Goal: Task Accomplishment & Management: Complete application form

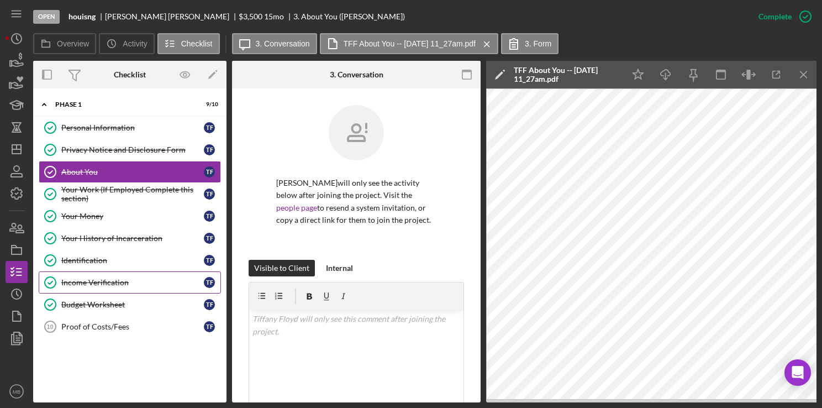
click at [99, 283] on div "Income Verification" at bounding box center [132, 282] width 143 height 9
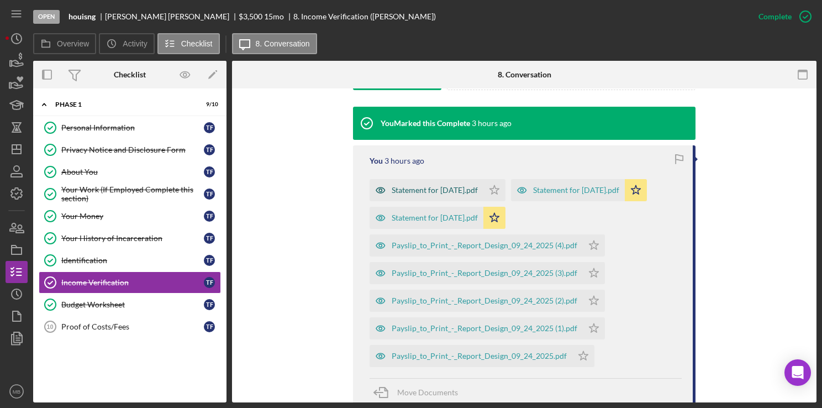
click at [446, 186] on div "Statement for Aug 5, 2025.pdf" at bounding box center [435, 190] width 86 height 9
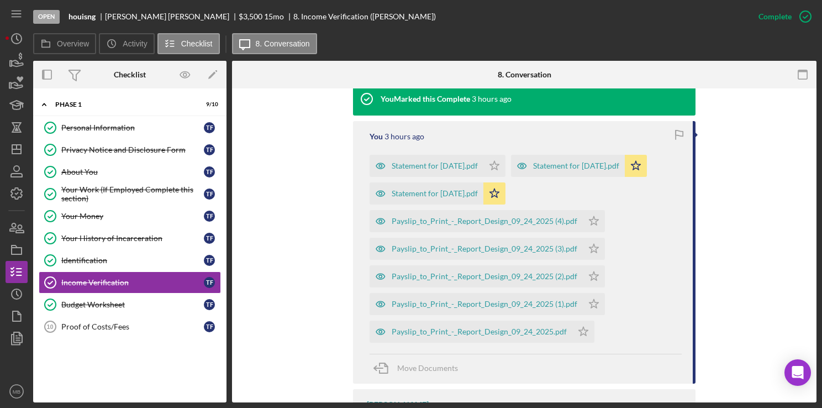
click at [430, 214] on div "Statement for Aug 5, 2025.pdf Icon/Star Statement for Aug 19, 2025.pdf Icon/Sta…" at bounding box center [526, 245] width 312 height 193
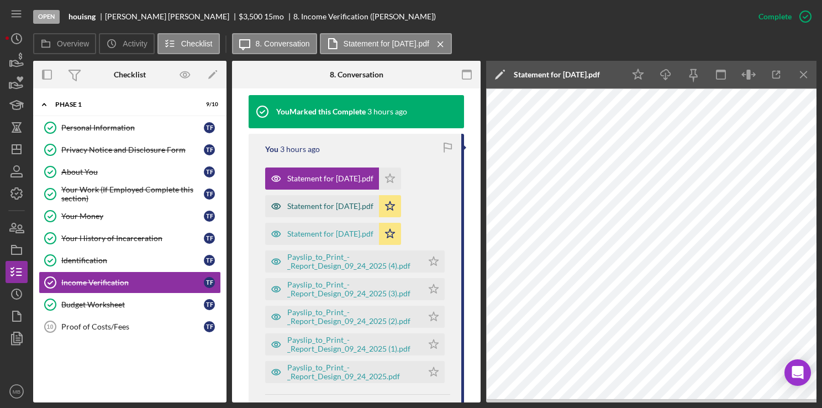
click at [340, 205] on div "Statement for Aug 19, 2025.pdf" at bounding box center [330, 206] width 86 height 9
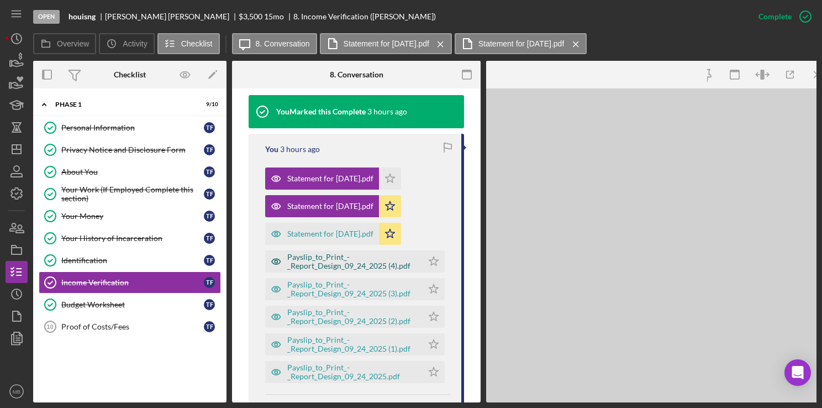
click at [332, 251] on div "Payslip_to_Print_-_Report_Design_09_24_2025 (4).pdf" at bounding box center [343, 261] width 157 height 22
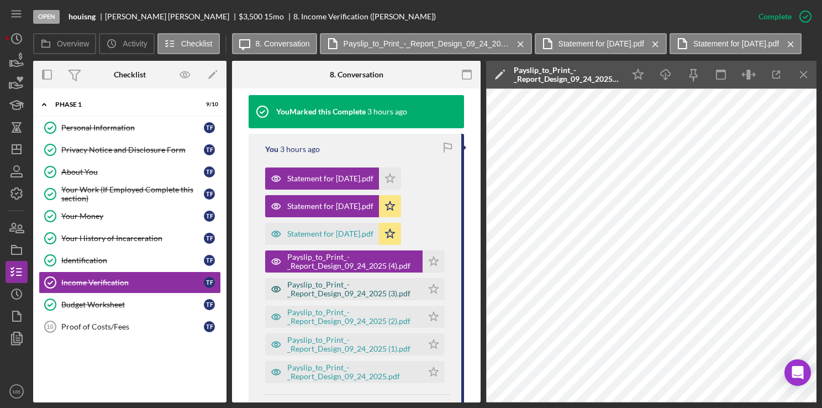
click at [334, 290] on div "Payslip_to_Print_-_Report_Design_09_24_2025 (3).pdf" at bounding box center [352, 289] width 130 height 18
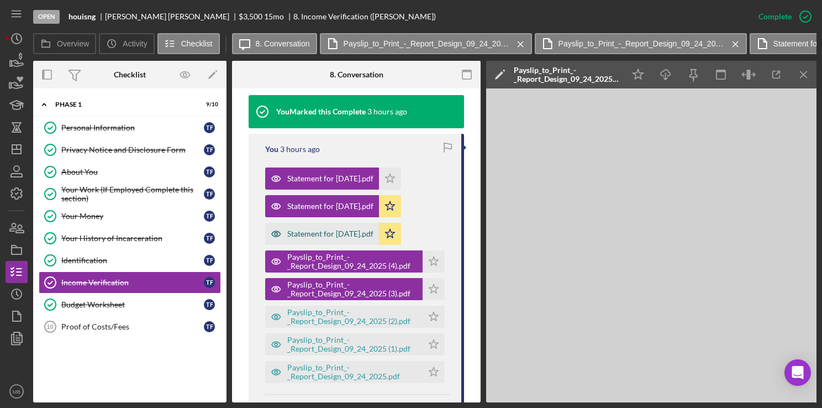
click at [326, 236] on div "Statement for Sep 3, 2025.pdf" at bounding box center [330, 233] width 86 height 9
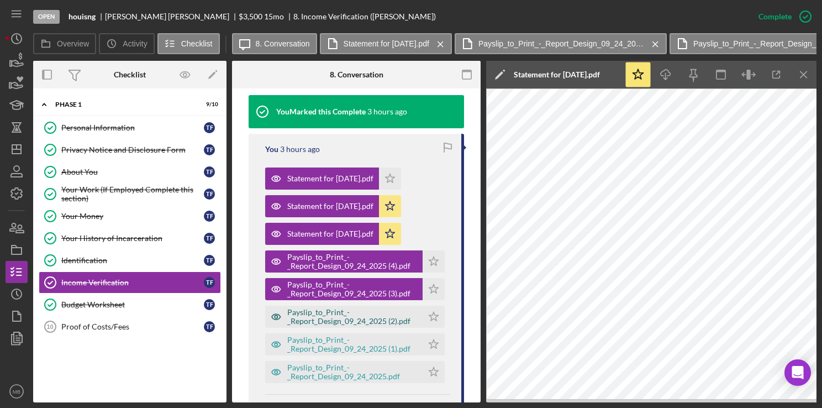
click at [334, 310] on div "Payslip_to_Print_-_Report_Design_09_24_2025 (2).pdf" at bounding box center [352, 317] width 130 height 18
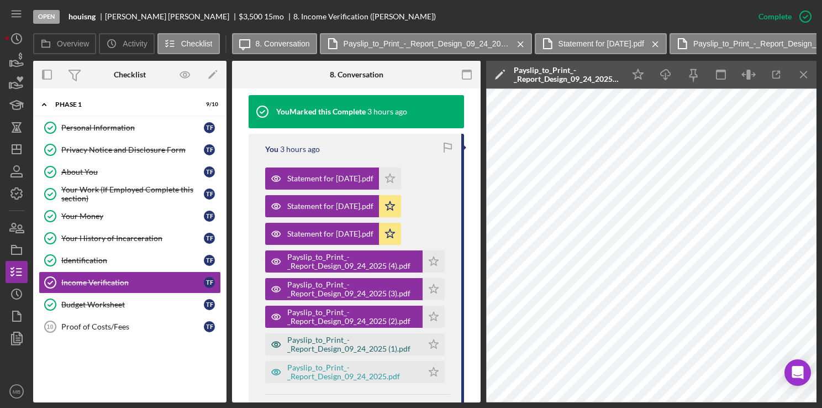
click at [330, 343] on div "Payslip_to_Print_-_Report_Design_09_24_2025 (1).pdf" at bounding box center [352, 344] width 130 height 18
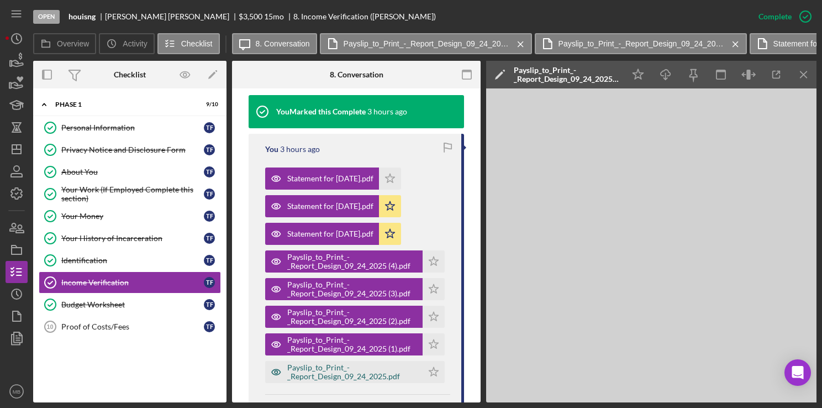
click at [329, 372] on div "Payslip_to_Print_-_Report_Design_09_24_2025.pdf" at bounding box center [352, 372] width 130 height 18
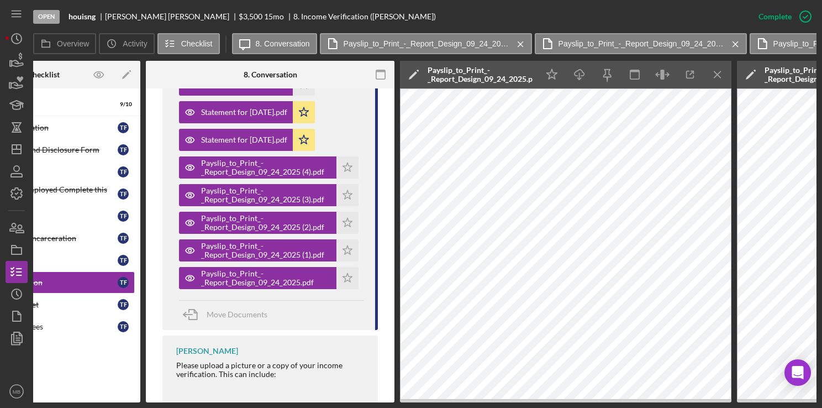
scroll to position [0, 0]
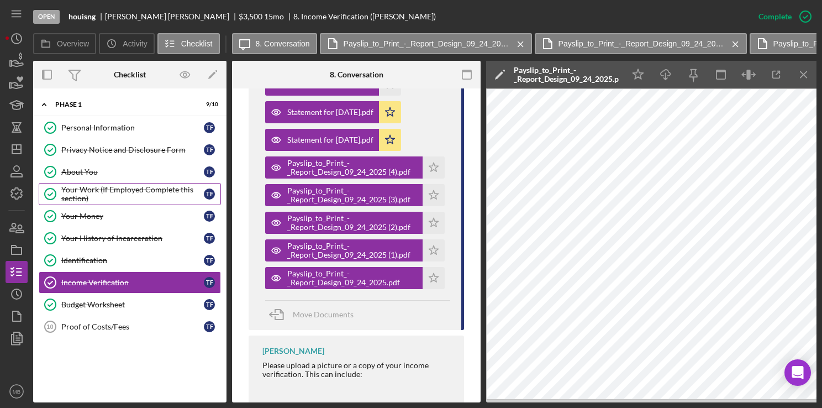
click at [147, 190] on div "Your Work (If Employed Complete this section)" at bounding box center [132, 194] width 143 height 18
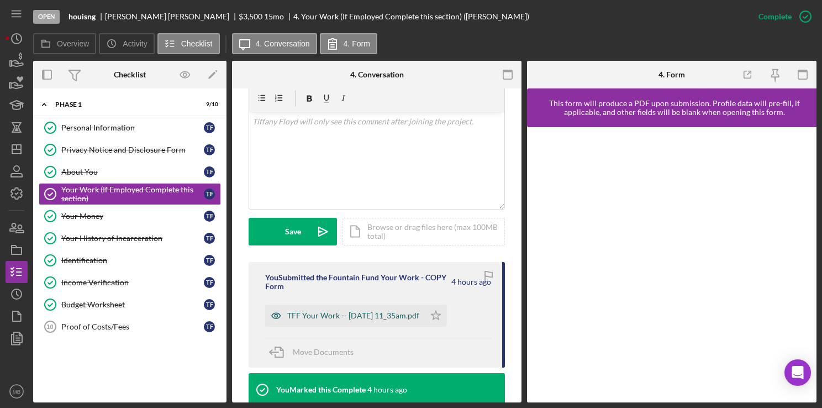
click at [390, 316] on div "TFF Your Work -- 2025-09-24 11_35am.pdf" at bounding box center [353, 315] width 132 height 9
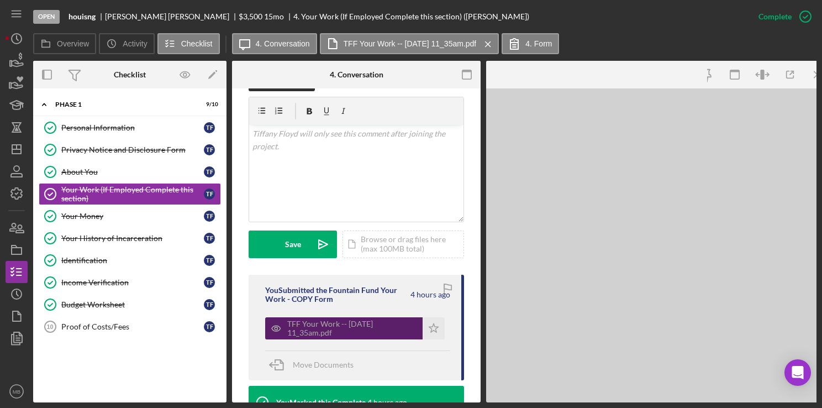
scroll to position [197, 0]
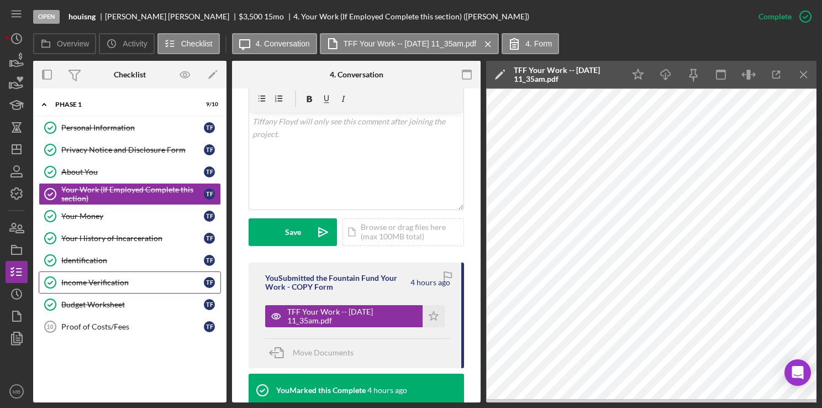
click at [99, 282] on div "Income Verification" at bounding box center [132, 282] width 143 height 9
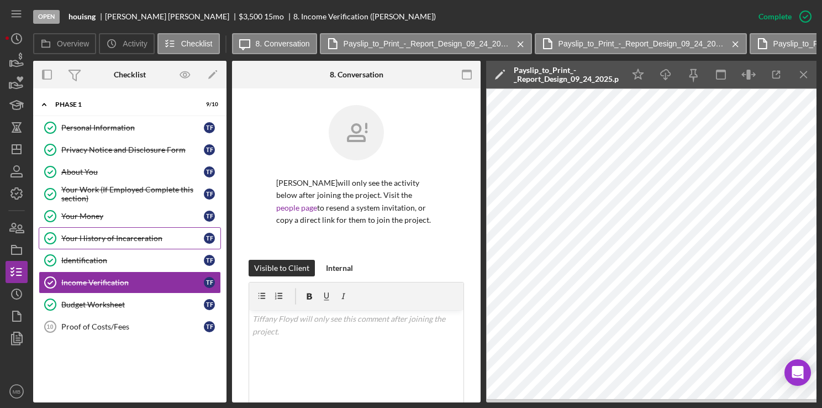
click at [136, 239] on div "Your History of Incarceration" at bounding box center [132, 238] width 143 height 9
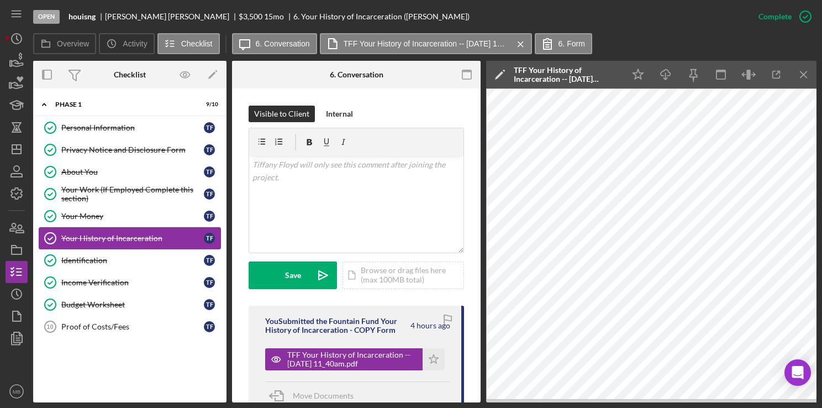
scroll to position [160, 0]
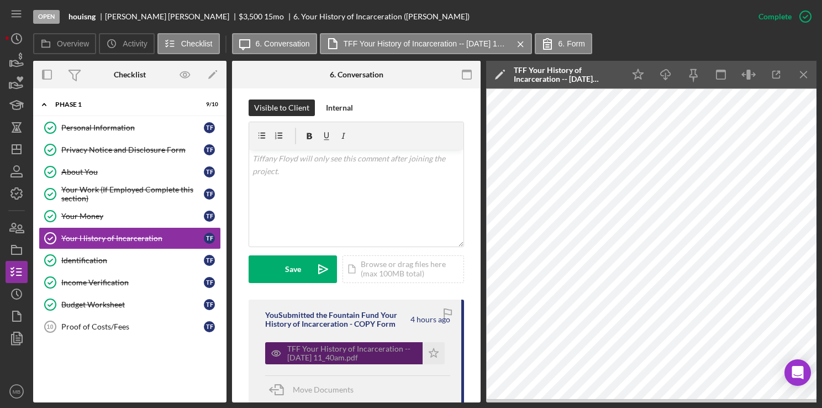
click at [353, 355] on div "TFF Your History of Incarceration -- 2025-09-24 11_40am.pdf" at bounding box center [352, 353] width 130 height 18
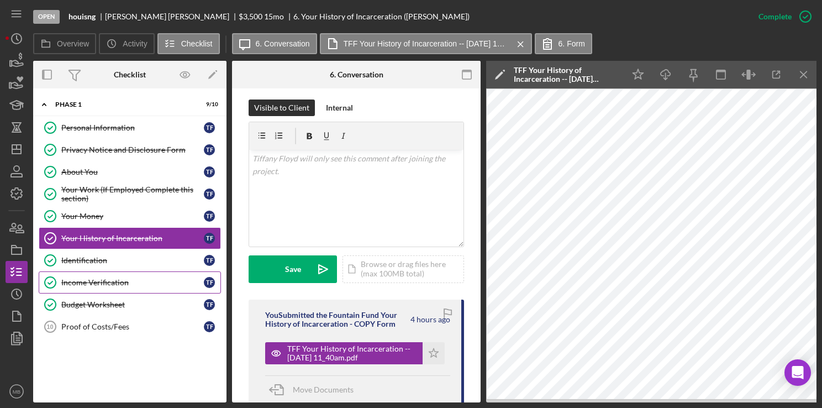
click at [107, 278] on div "Income Verification" at bounding box center [132, 282] width 143 height 9
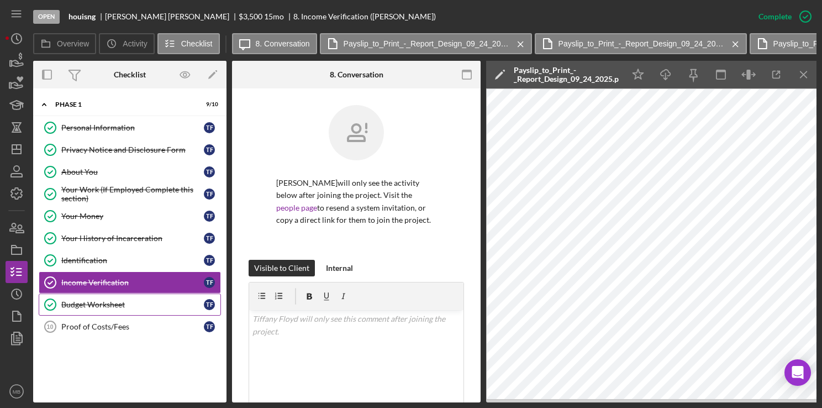
click at [110, 309] on link "Budget Worksheet Budget Worksheet T F" at bounding box center [130, 304] width 182 height 22
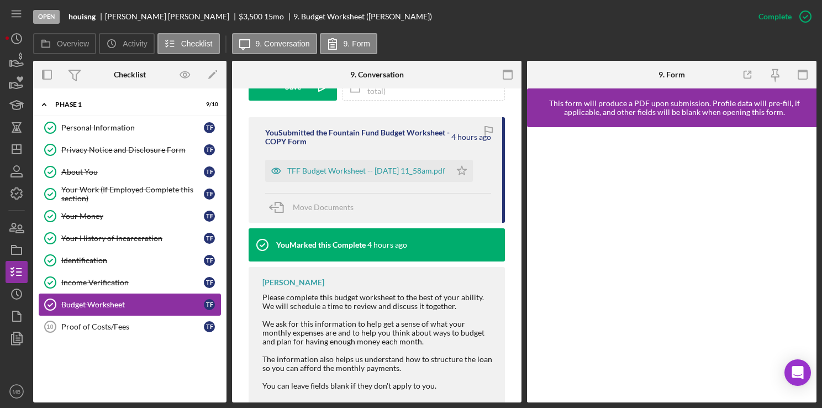
scroll to position [353, 0]
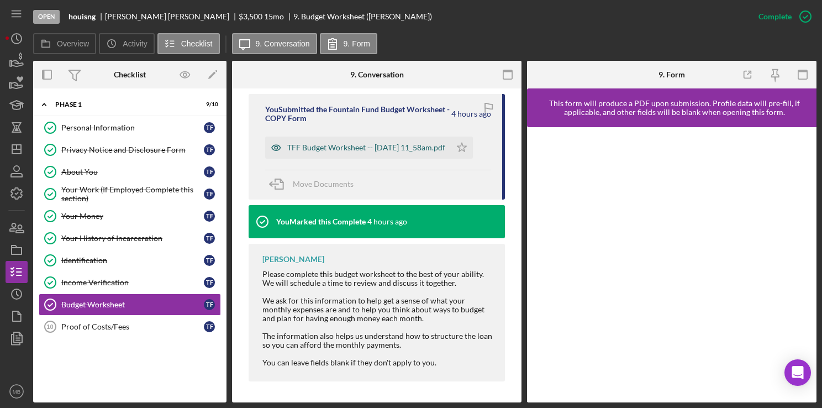
click at [396, 144] on div "TFF Budget Worksheet -- 2025-09-24 11_58am.pdf" at bounding box center [366, 147] width 158 height 9
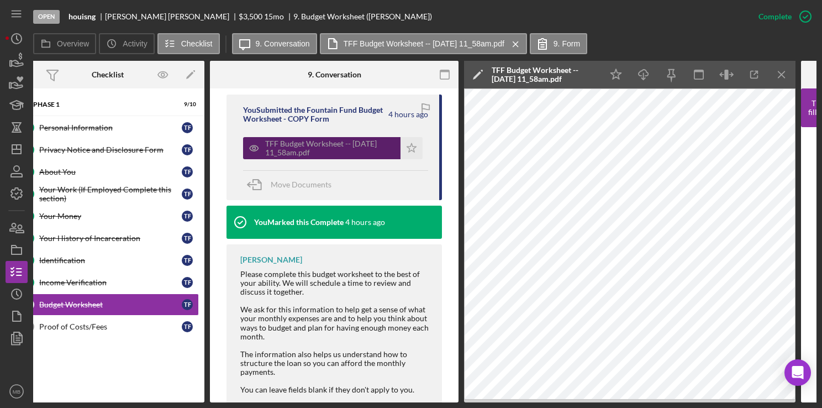
scroll to position [0, 0]
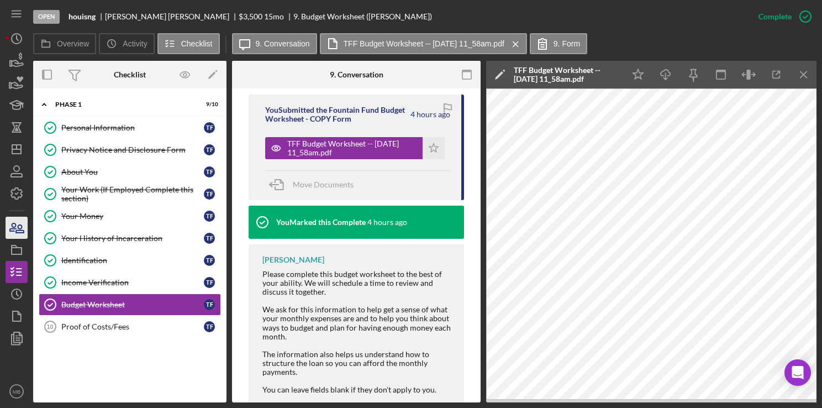
click at [15, 230] on icon "button" at bounding box center [17, 228] width 28 height 28
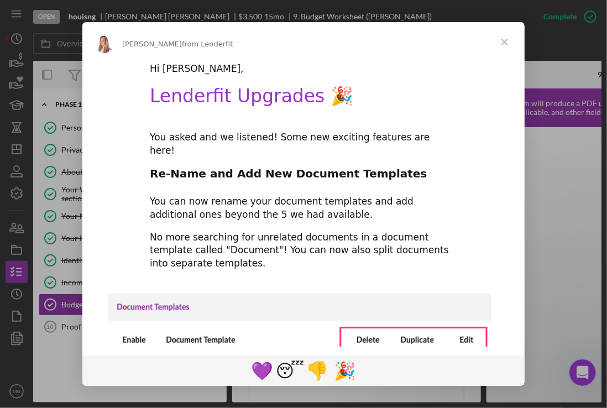
click at [504, 33] on span "Close" at bounding box center [505, 42] width 40 height 40
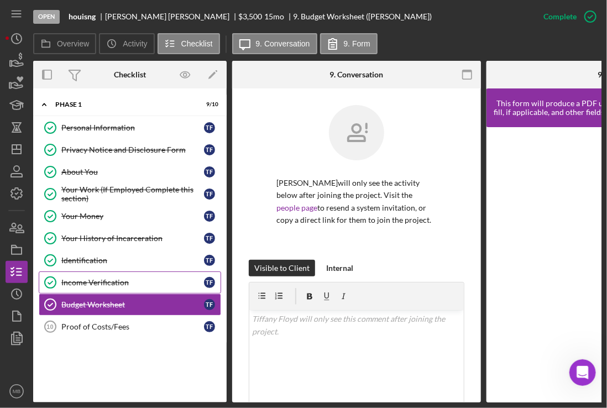
click at [106, 278] on div "Income Verification" at bounding box center [132, 282] width 143 height 9
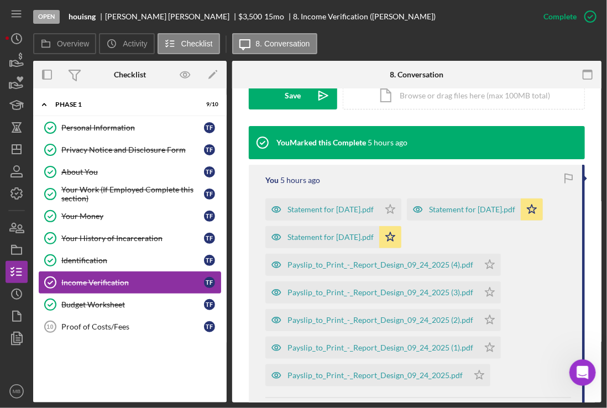
scroll to position [324, 0]
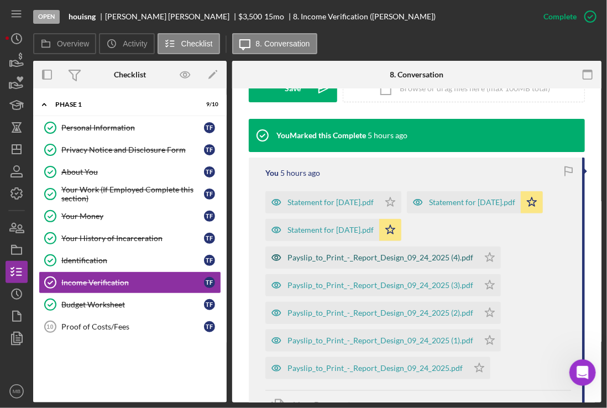
click at [397, 262] on div "Payslip_to_Print_-_Report_Design_09_24_2025 (4).pdf" at bounding box center [380, 257] width 186 height 9
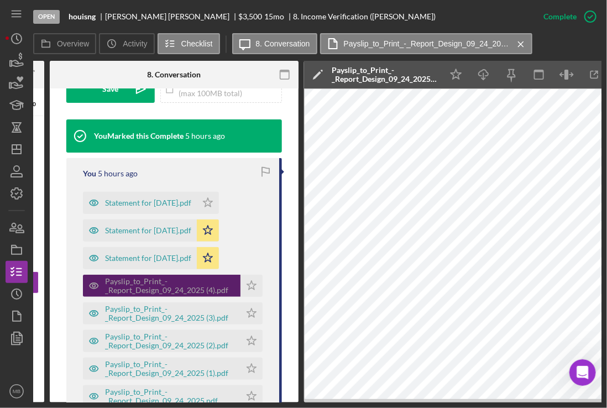
scroll to position [0, 216]
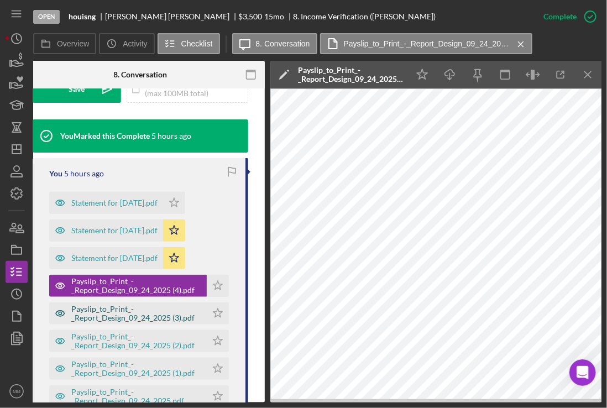
click at [140, 314] on div "Payslip_to_Print_-_Report_Design_09_24_2025 (3).pdf" at bounding box center [136, 313] width 130 height 18
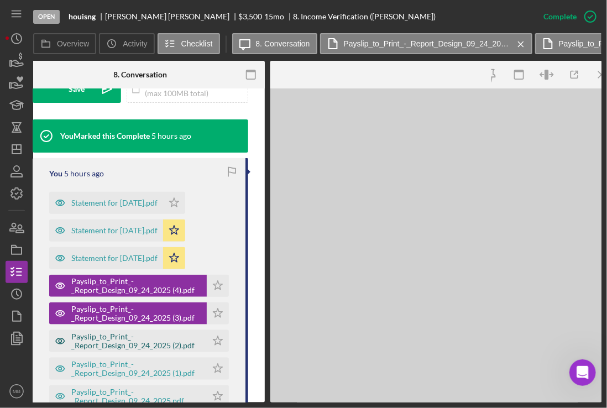
click at [137, 344] on div "Payslip_to_Print_-_Report_Design_09_24_2025 (2).pdf" at bounding box center [136, 341] width 130 height 18
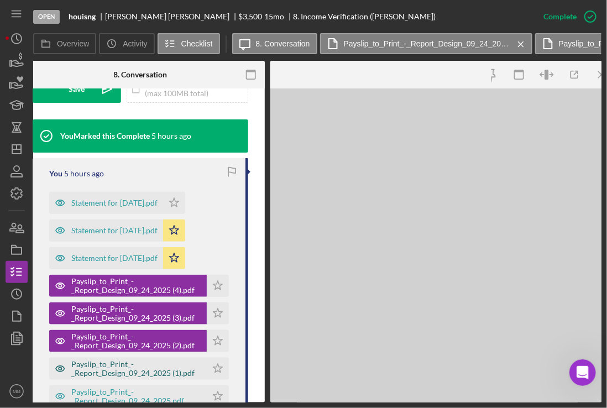
click at [136, 368] on div "Payslip_to_Print_-_Report_Design_09_24_2025 (1).pdf" at bounding box center [136, 369] width 130 height 18
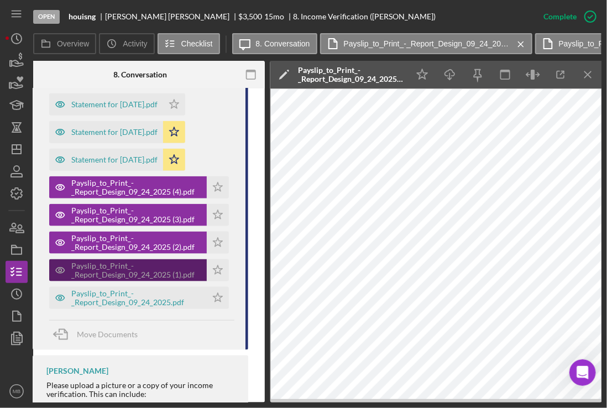
scroll to position [474, 0]
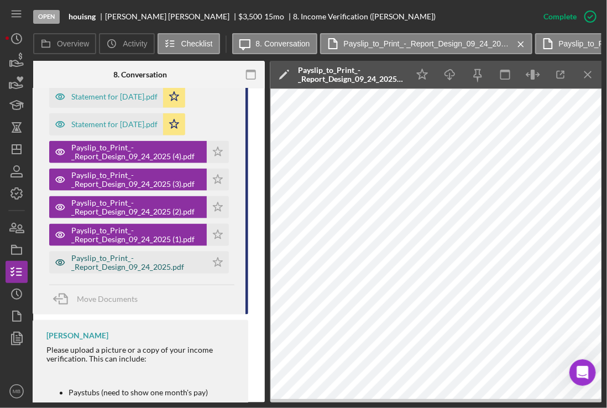
click at [137, 272] on div "Payslip_to_Print_-_Report_Design_09_24_2025.pdf" at bounding box center [127, 262] width 157 height 22
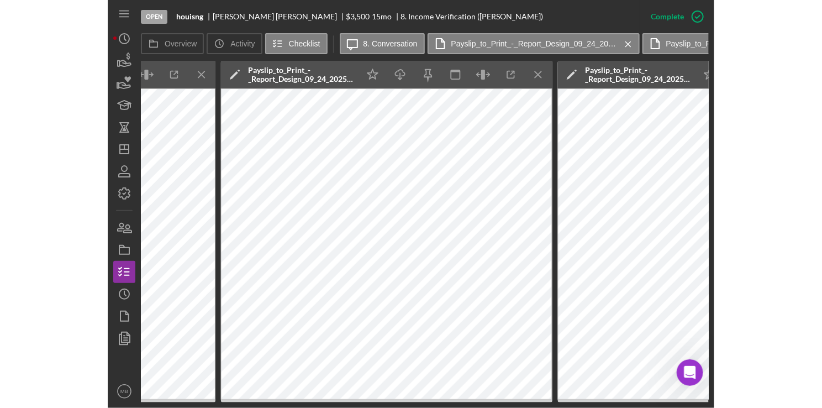
scroll to position [0, 711]
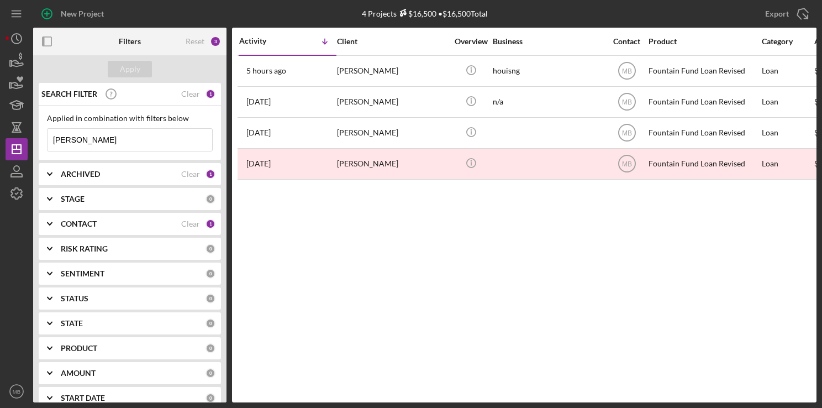
click at [157, 141] on input "[PERSON_NAME]" at bounding box center [130, 140] width 165 height 22
type input "t"
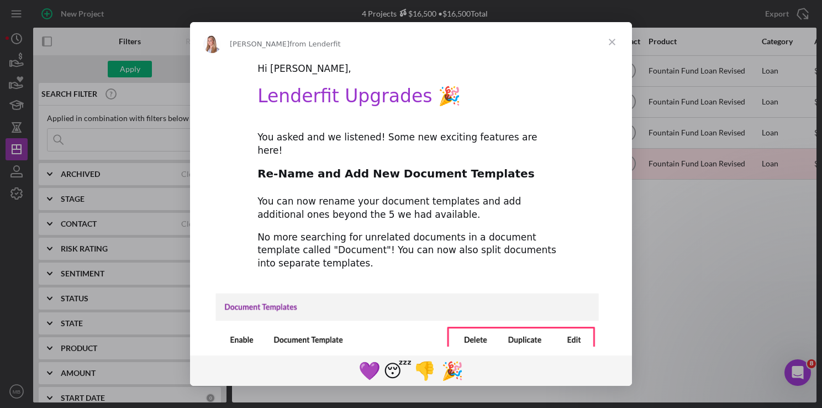
click at [609, 45] on span "Close" at bounding box center [612, 42] width 40 height 40
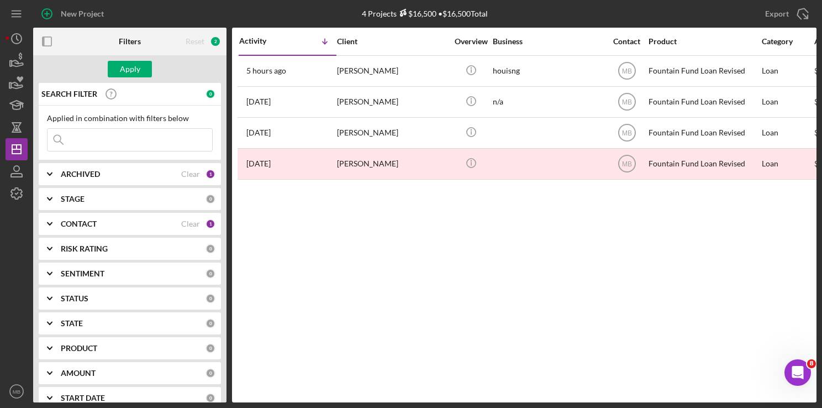
click at [170, 141] on input at bounding box center [130, 140] width 165 height 22
type input "[PERSON_NAME]"
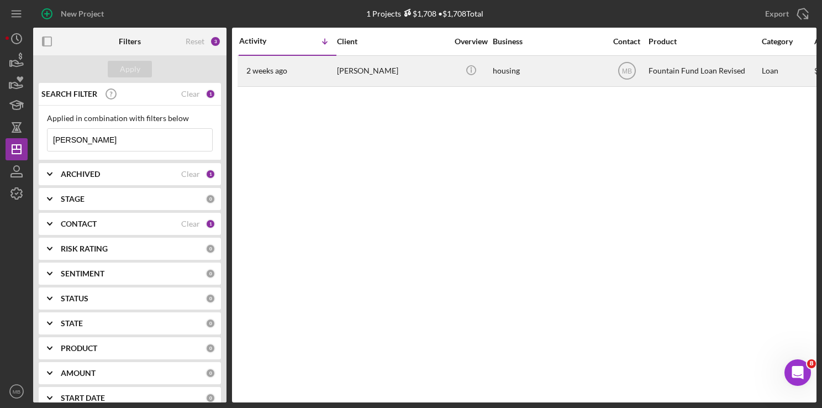
click at [409, 74] on div "[PERSON_NAME]" at bounding box center [392, 70] width 111 height 29
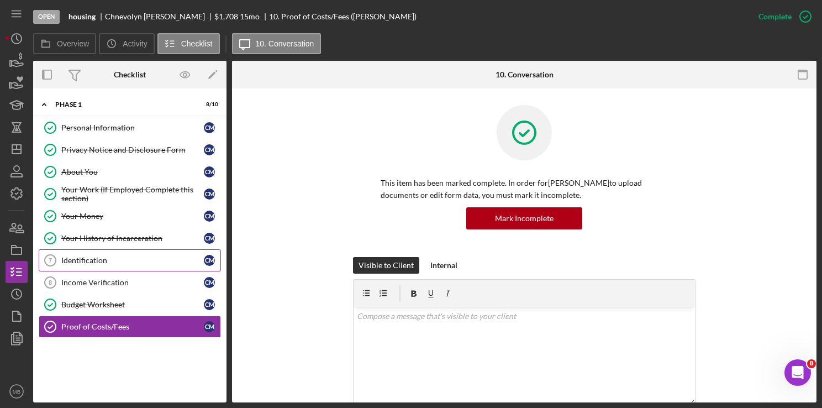
click at [102, 260] on div "Identification" at bounding box center [132, 260] width 143 height 9
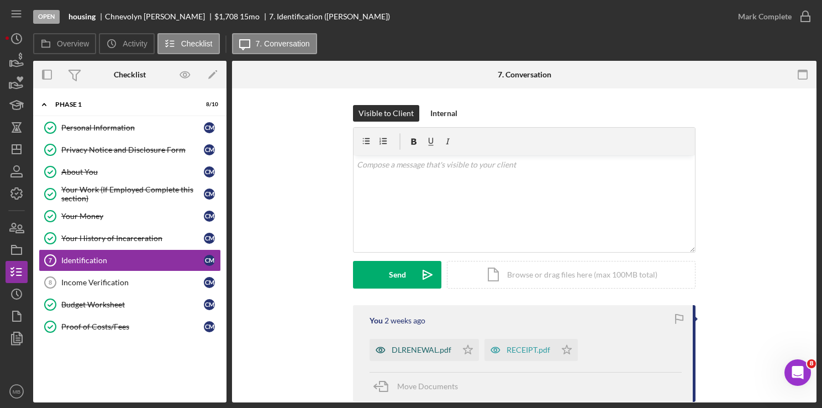
click at [424, 352] on div "DLRENEWAL.pdf" at bounding box center [422, 349] width 60 height 9
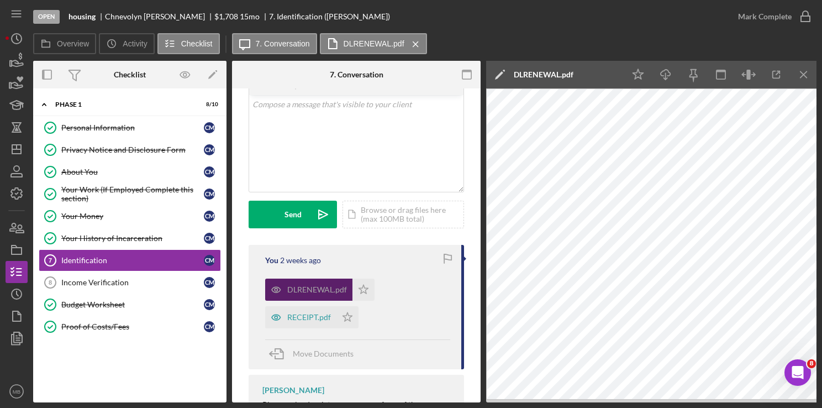
scroll to position [78, 0]
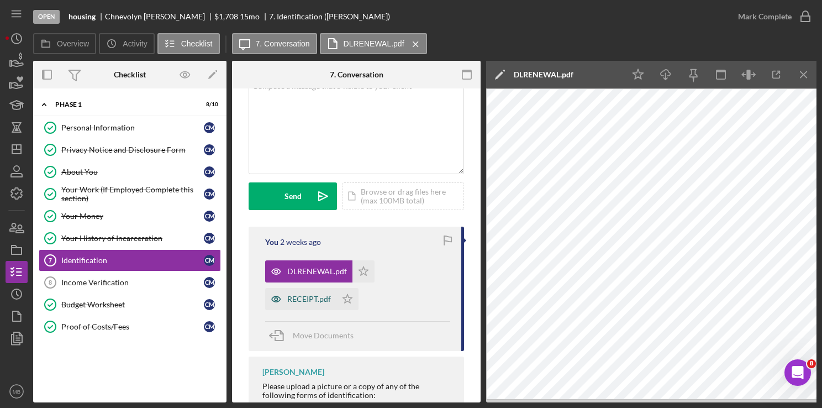
click at [308, 297] on div "RECEIPT.pdf" at bounding box center [309, 299] width 44 height 9
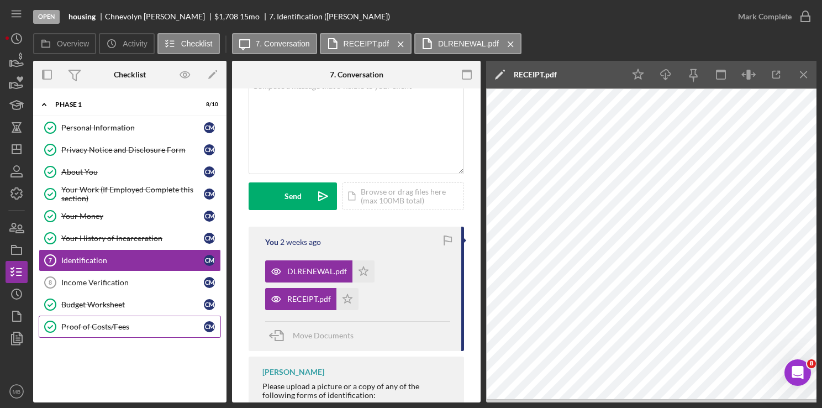
click at [83, 325] on div "Proof of Costs/Fees" at bounding box center [132, 326] width 143 height 9
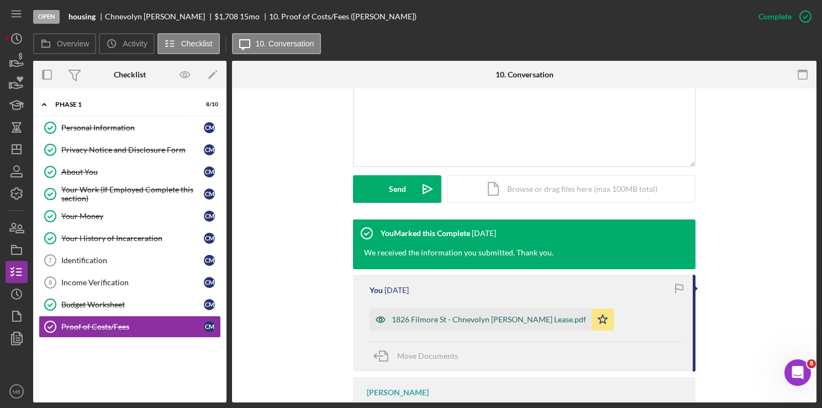
click at [485, 318] on div "1826 Filmore St - Chnevolyn [PERSON_NAME] Lease.pdf" at bounding box center [489, 319] width 195 height 9
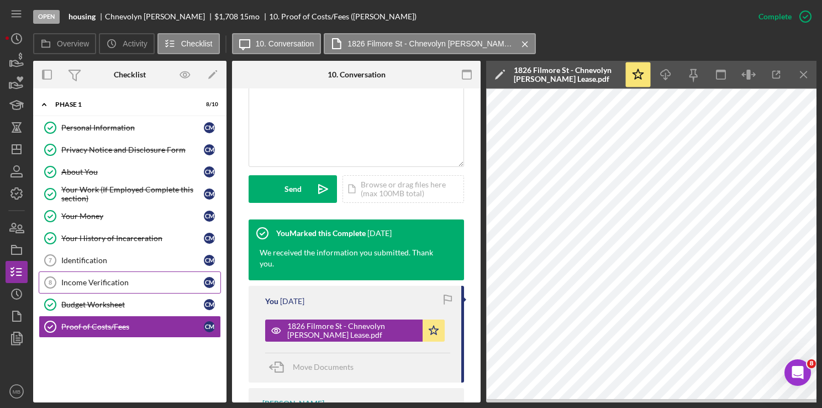
click at [103, 278] on div "Income Verification" at bounding box center [132, 282] width 143 height 9
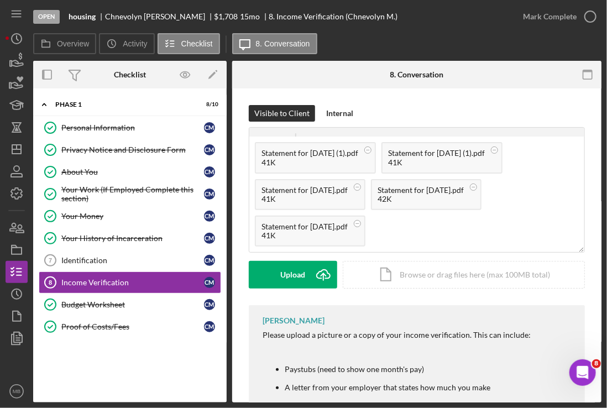
click at [458, 219] on div "Statement for [DATE] (1).pdf 41K Statement for [DATE] (1).pdf 41K Statement for…" at bounding box center [416, 193] width 335 height 115
click at [312, 276] on icon "Icon/Upload" at bounding box center [323, 275] width 28 height 28
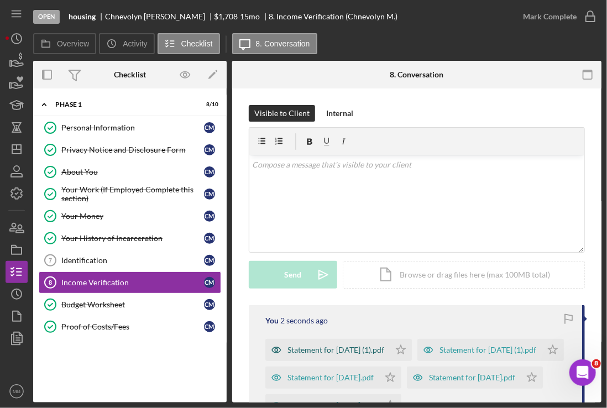
click at [317, 360] on div "Statement for [DATE] (1).pdf" at bounding box center [327, 350] width 124 height 22
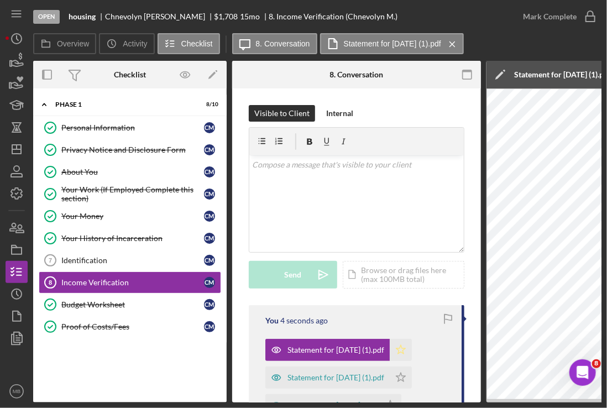
click at [406, 346] on polygon "button" at bounding box center [400, 349] width 9 height 9
click at [381, 370] on div "Statement for [DATE] (1).pdf" at bounding box center [327, 377] width 124 height 22
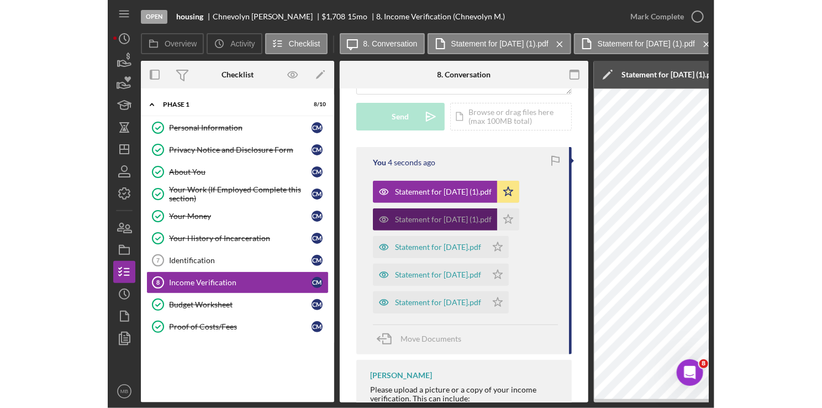
scroll to position [164, 0]
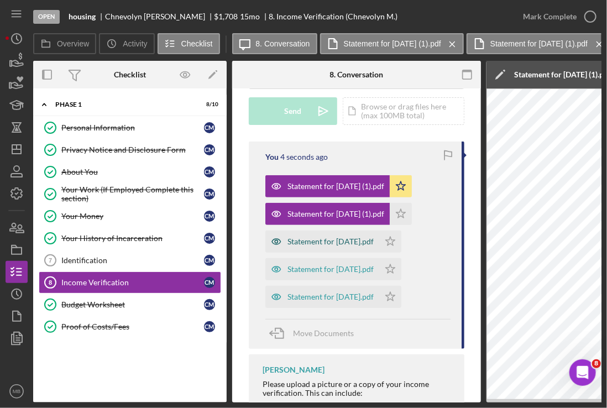
click at [352, 243] on div "Statement for [DATE].pdf" at bounding box center [330, 241] width 86 height 9
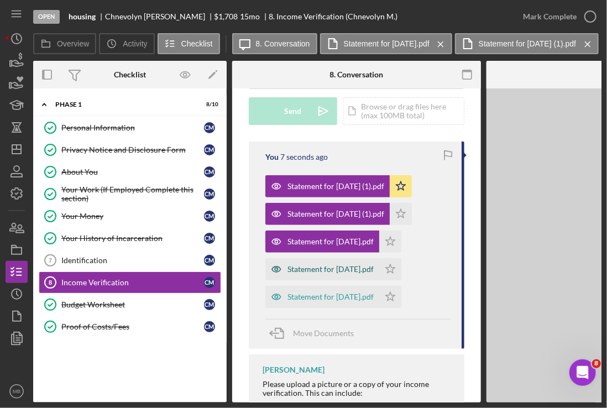
click at [343, 266] on div "Statement for [DATE].pdf" at bounding box center [330, 269] width 86 height 9
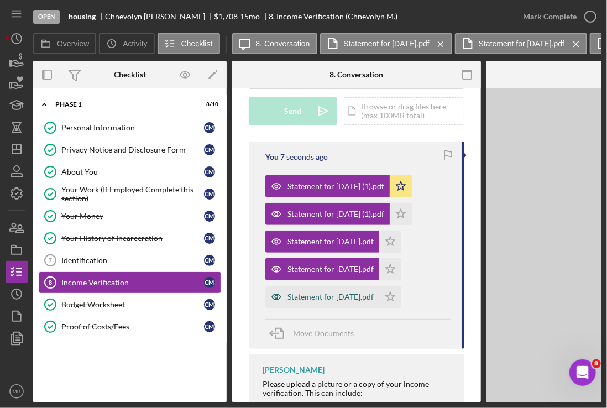
click at [335, 294] on div "Statement for [DATE].pdf" at bounding box center [330, 296] width 86 height 9
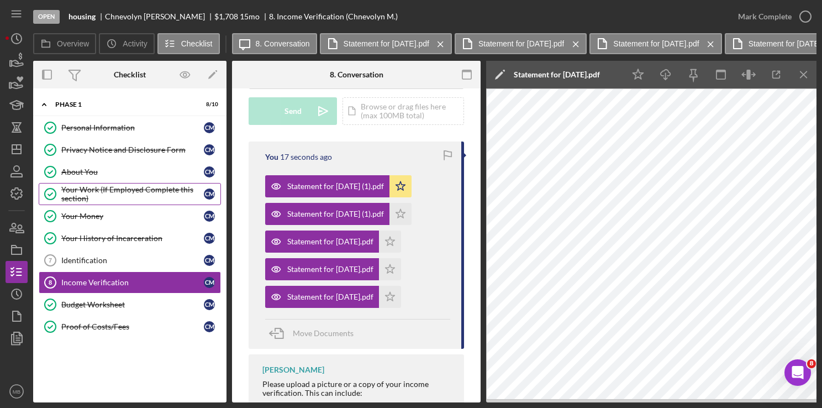
click at [120, 192] on div "Your Work (If Employed Complete this section)" at bounding box center [132, 194] width 143 height 18
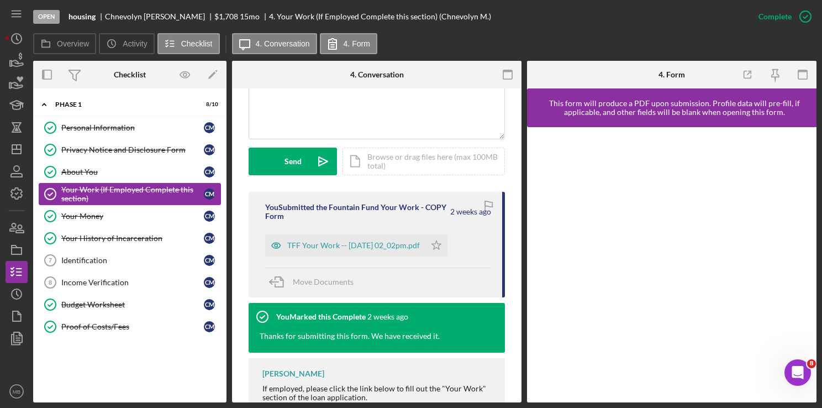
scroll to position [280, 0]
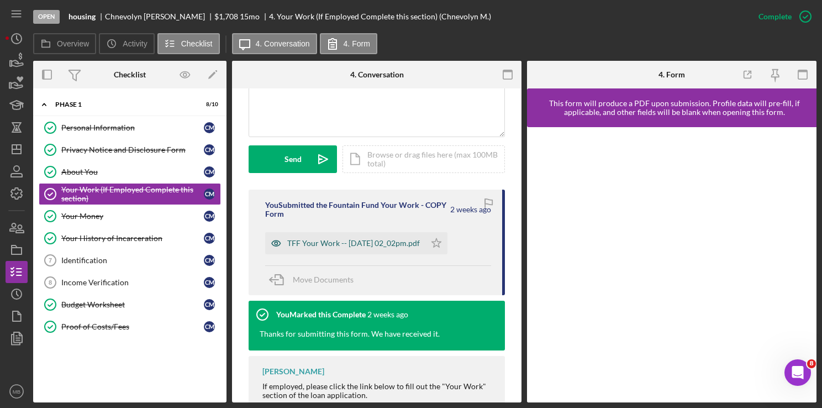
click at [375, 248] on div "TFF Your Work -- [DATE] 02_02pm.pdf" at bounding box center [345, 243] width 160 height 22
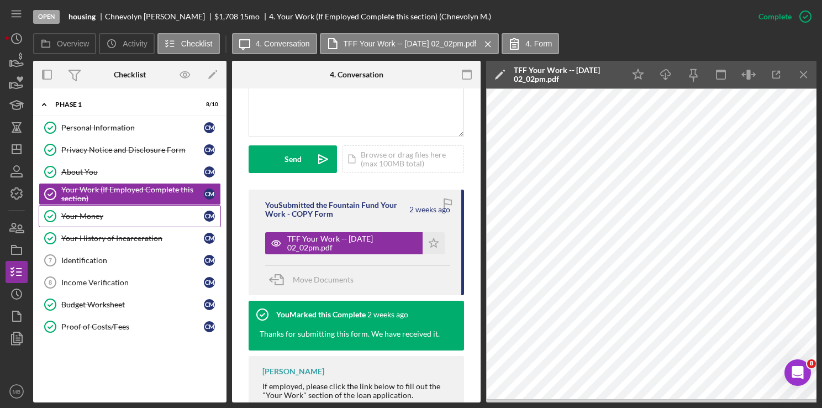
click at [104, 219] on div "Your Money" at bounding box center [132, 216] width 143 height 9
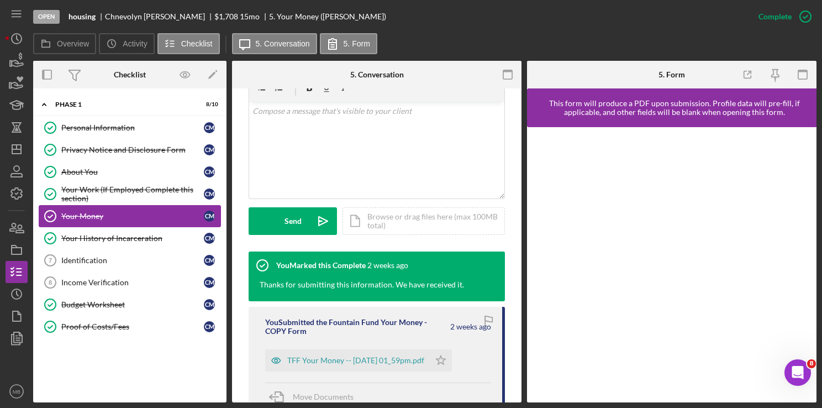
scroll to position [222, 0]
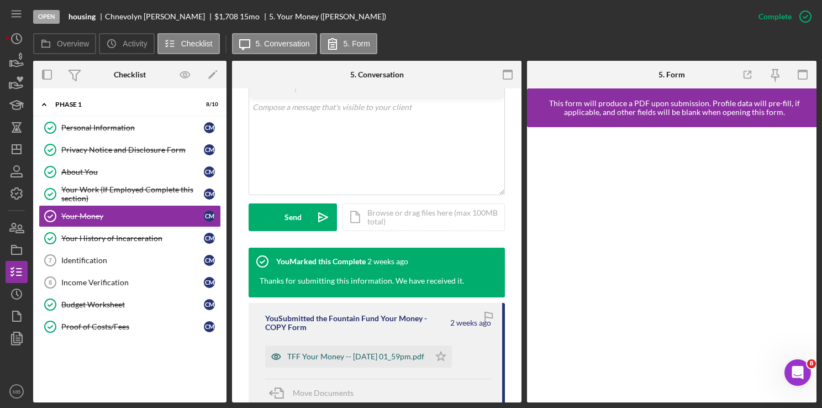
click at [372, 359] on div "TFF Your Money -- [DATE] 01_59pm.pdf" at bounding box center [355, 356] width 137 height 9
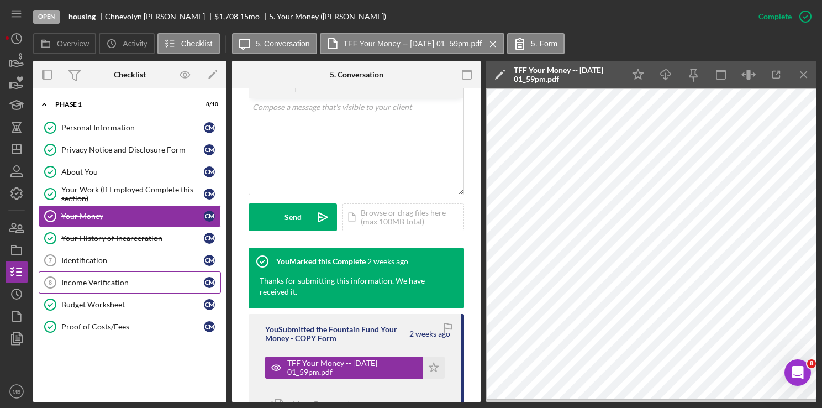
click at [108, 279] on div "Income Verification" at bounding box center [132, 282] width 143 height 9
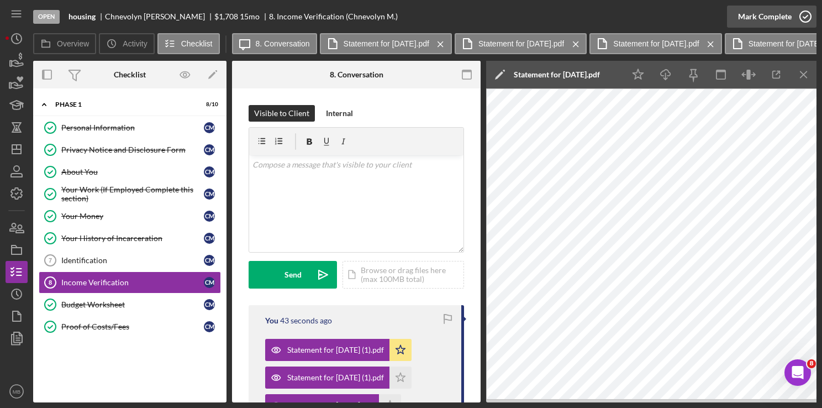
click at [813, 20] on icon "button" at bounding box center [806, 17] width 28 height 28
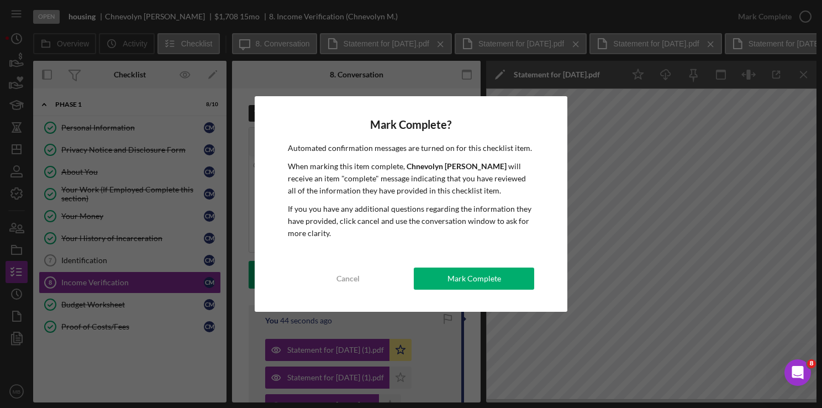
click at [811, 20] on div "Mark Complete? Automated confirmation messages are turned on for this checklist…" at bounding box center [411, 204] width 822 height 408
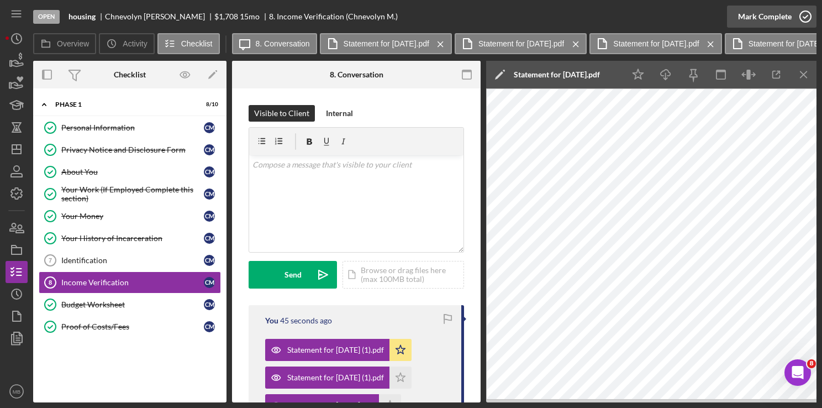
click at [808, 24] on icon "button" at bounding box center [806, 17] width 28 height 28
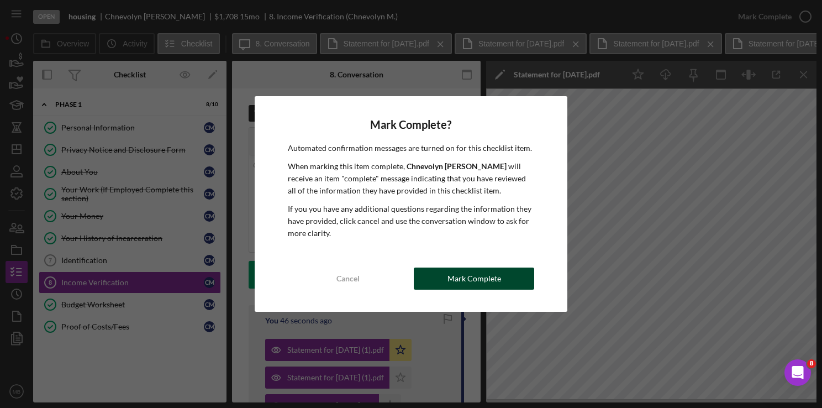
click at [485, 278] on div "Mark Complete" at bounding box center [475, 278] width 54 height 22
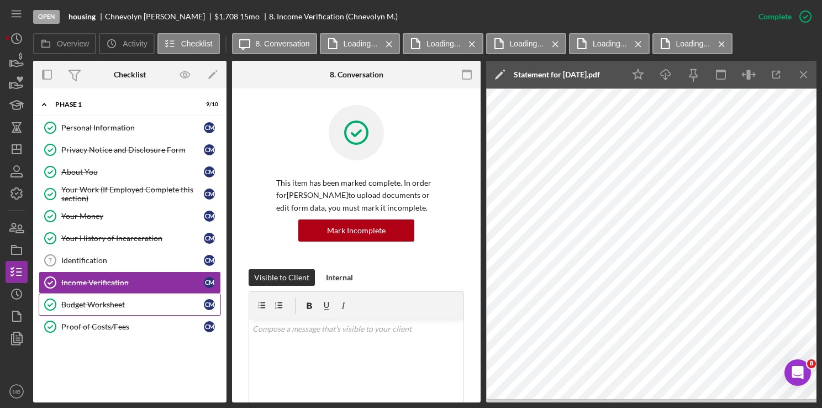
click at [108, 306] on div "Budget Worksheet" at bounding box center [132, 304] width 143 height 9
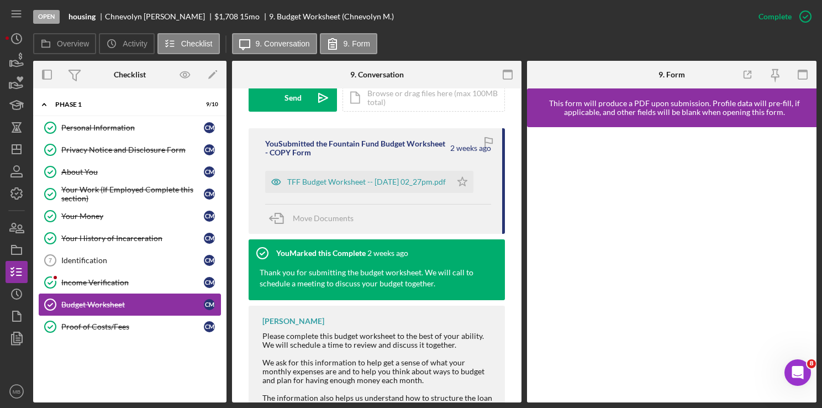
scroll to position [340, 0]
click at [387, 182] on div "TFF Budget Worksheet -- [DATE] 02_27pm.pdf" at bounding box center [366, 182] width 159 height 9
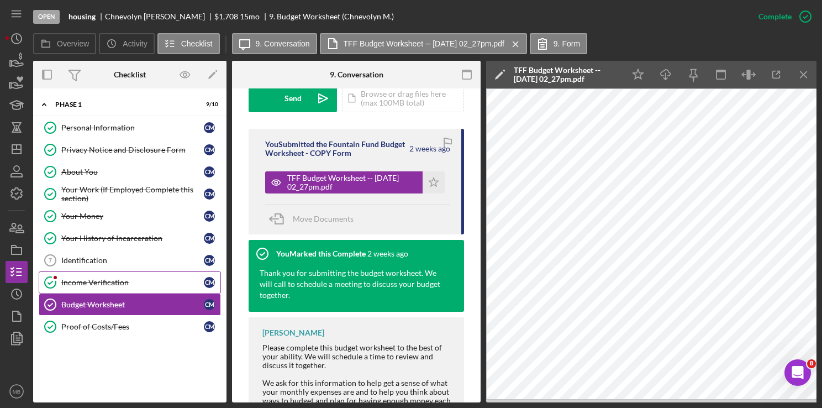
click at [99, 285] on div "Income Verification" at bounding box center [132, 282] width 143 height 9
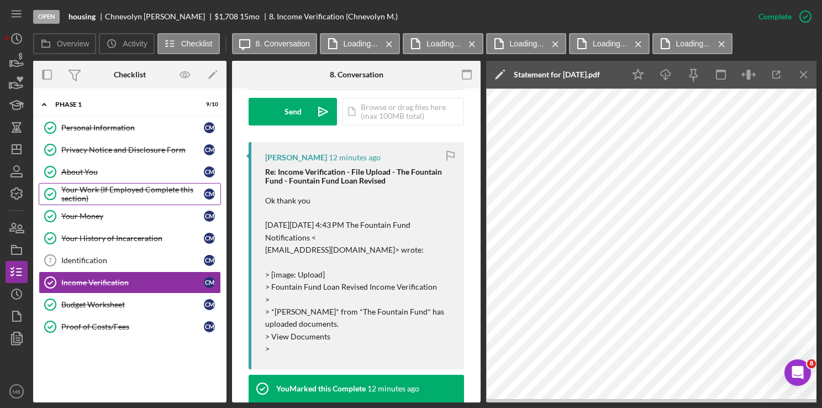
click at [134, 188] on div "Your Work (If Employed Complete this section)" at bounding box center [132, 194] width 143 height 18
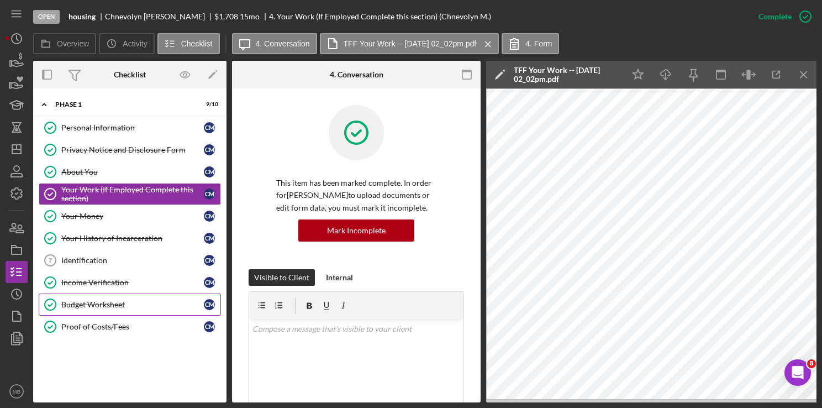
click at [93, 308] on link "Budget Worksheet Budget Worksheet C M" at bounding box center [130, 304] width 182 height 22
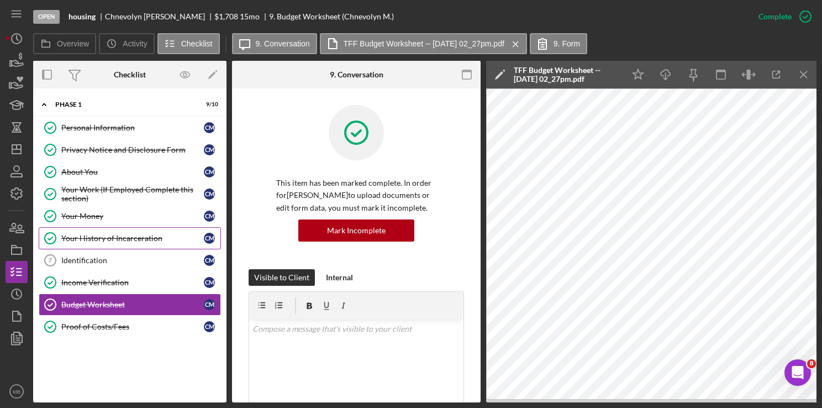
click at [128, 239] on div "Your History of Incarceration" at bounding box center [132, 238] width 143 height 9
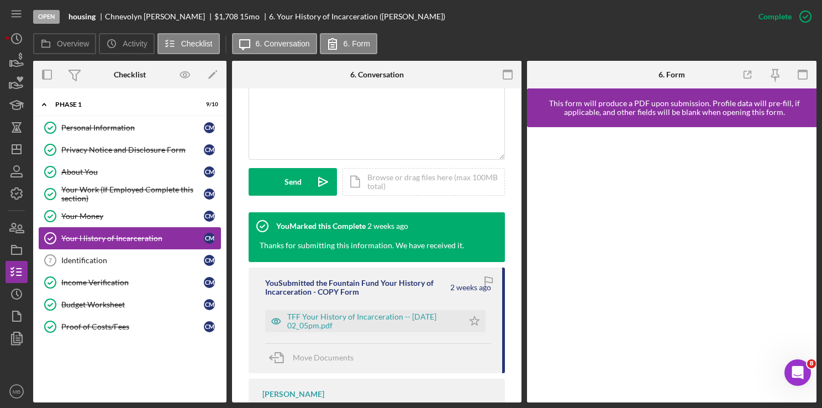
scroll to position [282, 0]
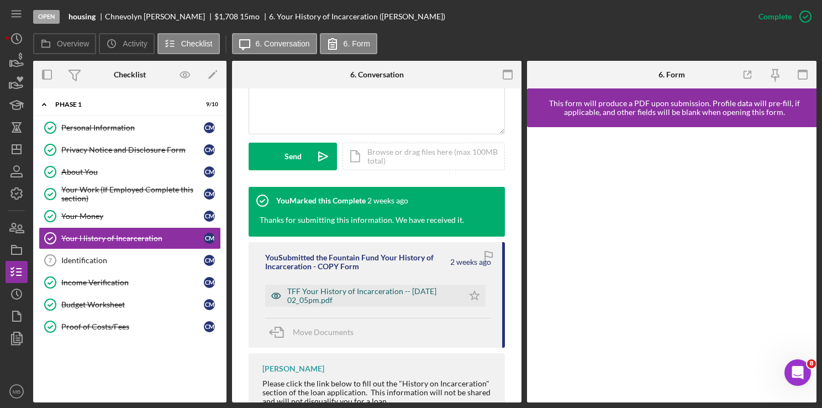
click at [386, 293] on div "TFF Your History of Incarceration -- [DATE] 02_05pm.pdf" at bounding box center [372, 296] width 171 height 18
